Goal: Check status

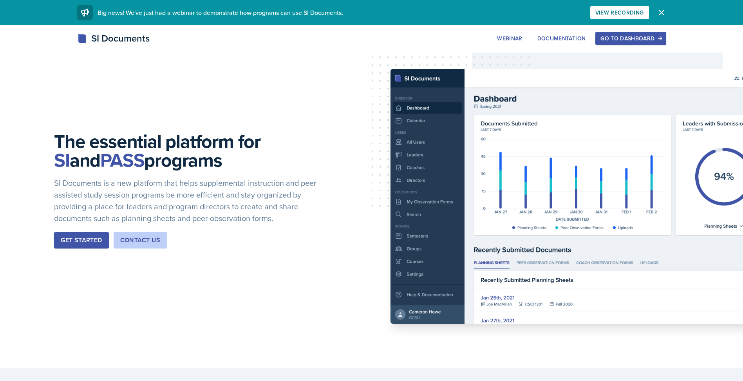
click at [616, 42] on button "Go to Dashboard" at bounding box center [630, 38] width 70 height 13
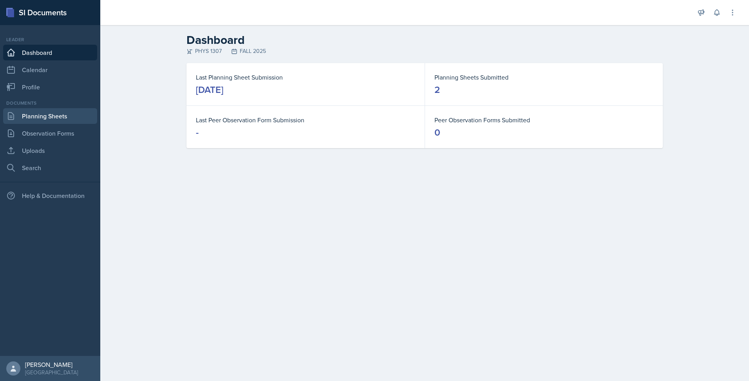
click at [57, 115] on link "Planning Sheets" at bounding box center [50, 116] width 94 height 16
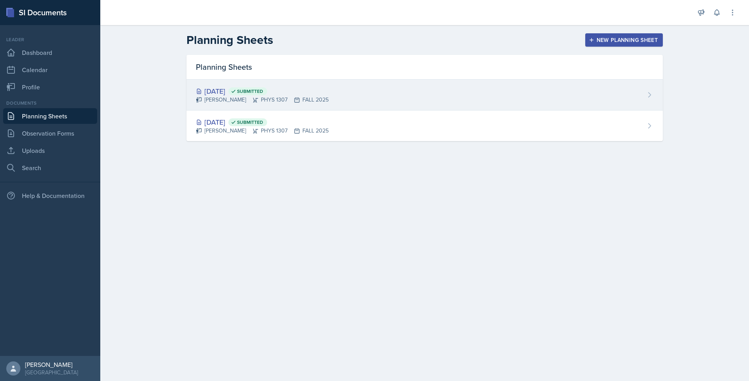
click at [379, 86] on div "[DATE] Submitted [PERSON_NAME] PHYS 1307 FALL 2025" at bounding box center [424, 94] width 476 height 31
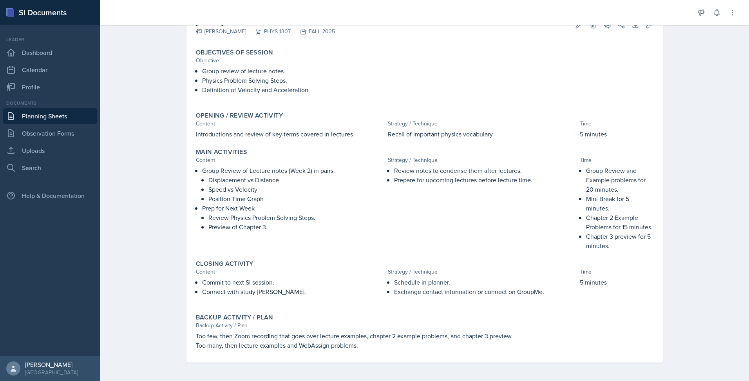
scroll to position [54, 0]
